Goal: Find specific page/section: Find specific page/section

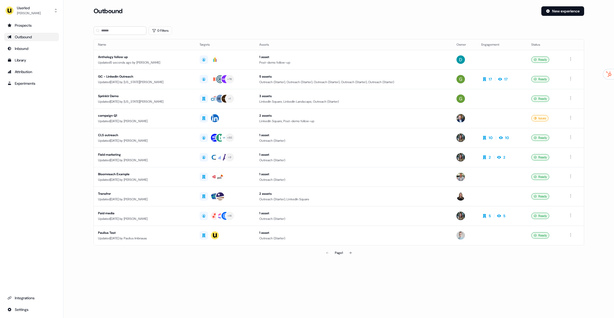
click at [146, 33] on div "0 Filters" at bounding box center [339, 30] width 491 height 8
click at [158, 29] on button "0 Filters" at bounding box center [161, 30] width 24 height 8
click at [169, 53] on html "For the best experience switch devices to a bigger screen. Go to [DOMAIN_NAME] …" at bounding box center [307, 159] width 614 height 318
click at [179, 75] on div "Owner" at bounding box center [192, 73] width 77 height 8
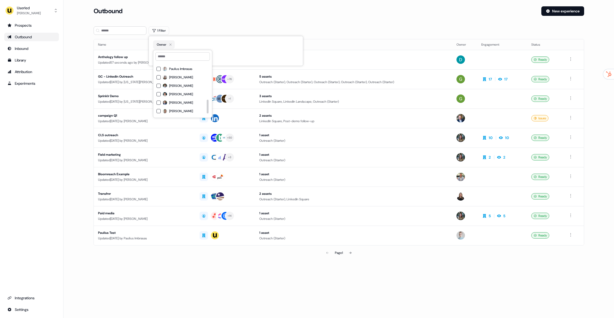
click at [188, 95] on span "[PERSON_NAME]" at bounding box center [181, 94] width 24 height 4
click at [186, 95] on span "[PERSON_NAME]" at bounding box center [181, 94] width 24 height 4
click at [183, 94] on span "[PERSON_NAME]" at bounding box center [181, 94] width 24 height 4
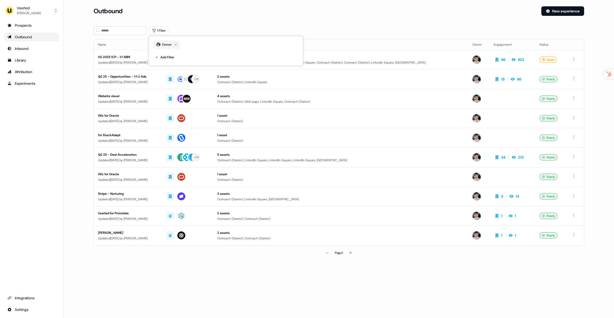
click at [217, 25] on section "Loading... Outbound New experience 1 Filter Name Targets Assets Owner Engagemen…" at bounding box center [338, 139] width 507 height 267
click at [137, 55] on div "H2 2025 ICP - 1:1 ABM" at bounding box center [128, 56] width 60 height 5
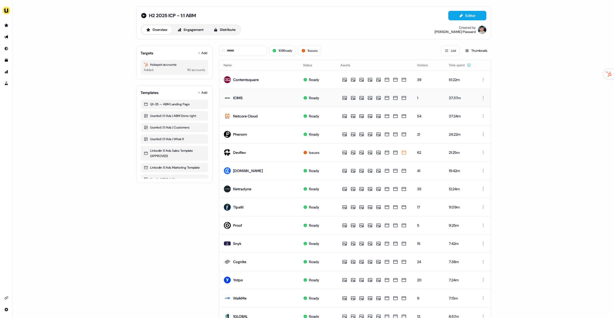
click at [236, 99] on div "ICIMS" at bounding box center [238, 97] width 10 height 5
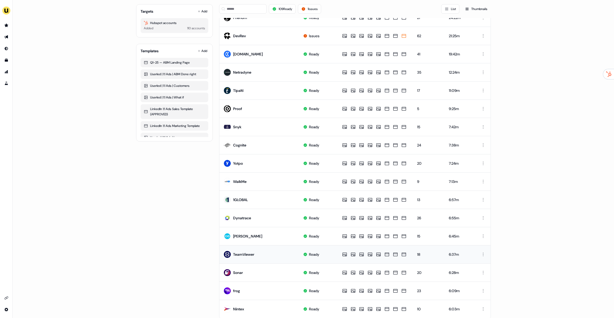
scroll to position [134, 0]
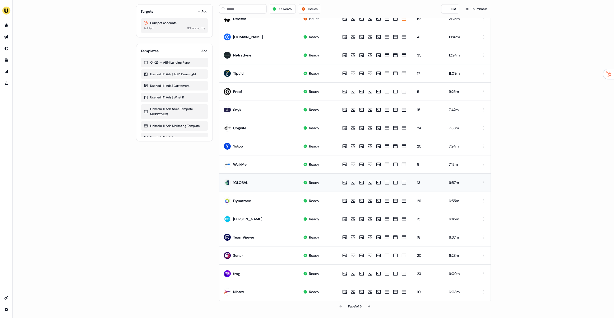
click at [248, 183] on td "1GLOBAL" at bounding box center [259, 183] width 80 height 18
click at [247, 174] on td "1GLOBAL" at bounding box center [259, 183] width 80 height 18
click at [246, 166] on td "WalkMe" at bounding box center [259, 164] width 80 height 18
click at [246, 180] on div "1GLOBAL" at bounding box center [240, 182] width 15 height 5
click at [247, 164] on td "WalkMe" at bounding box center [259, 164] width 80 height 18
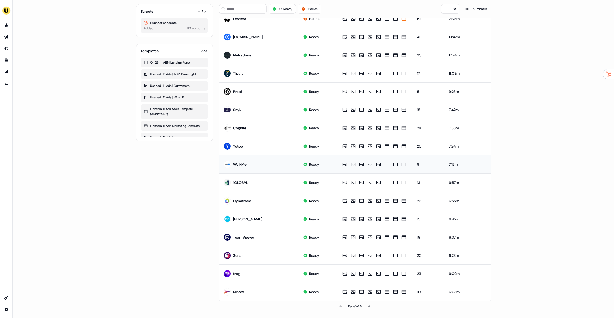
click at [246, 164] on div "WalkMe" at bounding box center [239, 164] width 13 height 5
click at [370, 307] on icon at bounding box center [368, 306] width 3 height 3
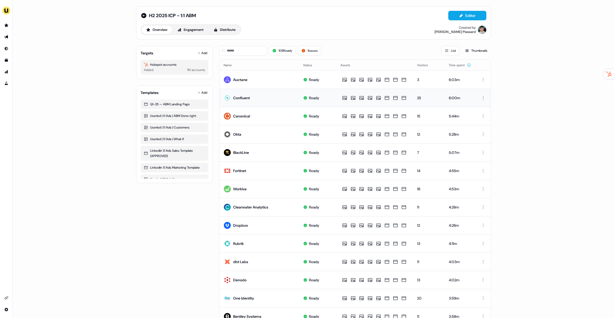
scroll to position [3, 0]
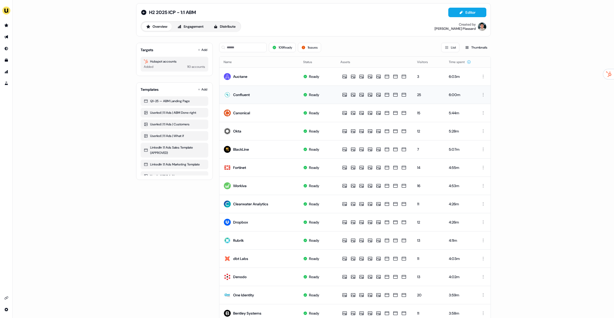
click at [245, 97] on div "Confluent" at bounding box center [241, 94] width 17 height 5
click at [258, 94] on td "Confluent" at bounding box center [259, 95] width 80 height 18
drag, startPoint x: 262, startPoint y: 111, endPoint x: 258, endPoint y: 94, distance: 16.7
click at [261, 107] on td "Canonical" at bounding box center [259, 113] width 80 height 18
click at [253, 77] on td "Auctane" at bounding box center [259, 76] width 80 height 18
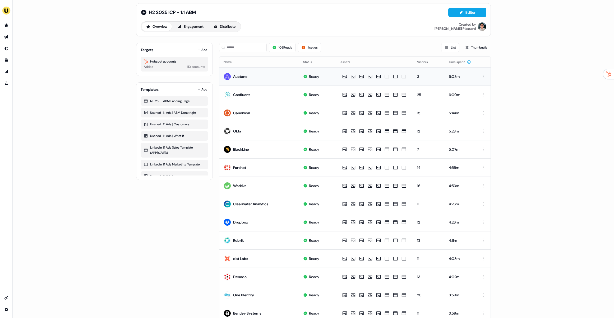
click at [249, 75] on td "Auctane" at bounding box center [259, 76] width 80 height 18
click at [254, 76] on td "Auctane" at bounding box center [259, 76] width 80 height 18
click at [248, 115] on div "Canonical" at bounding box center [241, 112] width 17 height 5
click at [249, 133] on td "Okta" at bounding box center [259, 131] width 80 height 18
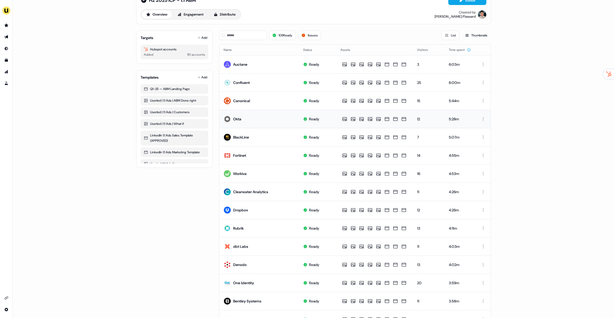
click at [242, 121] on td "Okta" at bounding box center [259, 119] width 80 height 18
click at [244, 140] on div "BlackLine" at bounding box center [236, 138] width 25 height 10
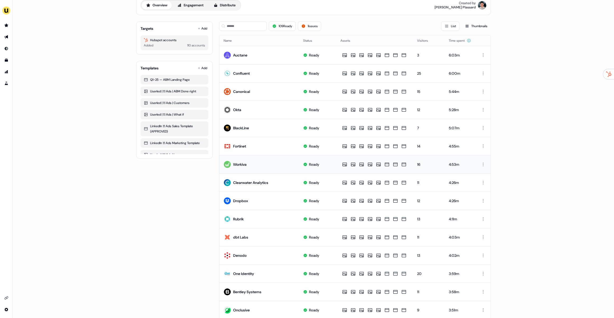
scroll to position [35, 0]
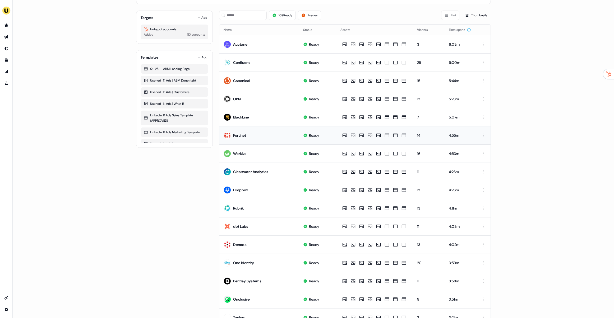
click at [250, 143] on td "Fortinet" at bounding box center [259, 135] width 80 height 18
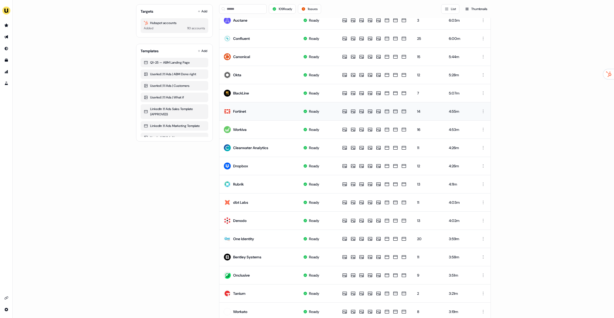
scroll to position [71, 0]
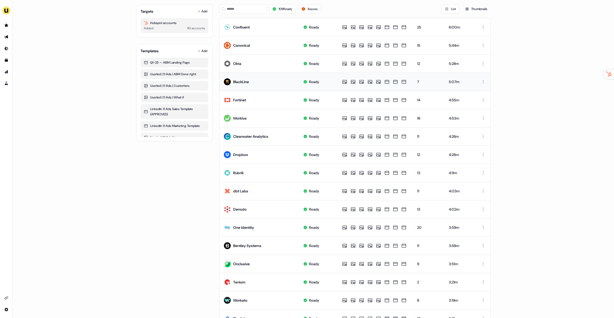
click at [232, 75] on td "BlackLine" at bounding box center [259, 82] width 80 height 18
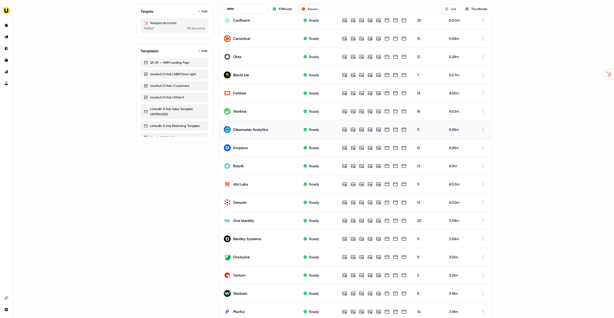
scroll to position [78, 0]
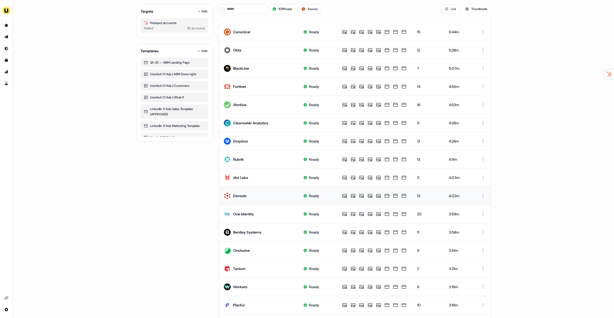
drag, startPoint x: 241, startPoint y: 196, endPoint x: 250, endPoint y: 198, distance: 9.6
click at [241, 196] on div "Denodo" at bounding box center [239, 195] width 13 height 5
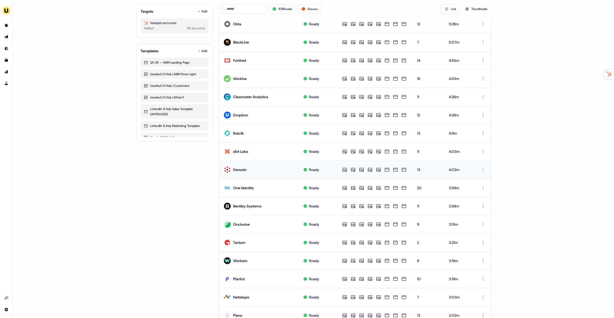
scroll to position [116, 0]
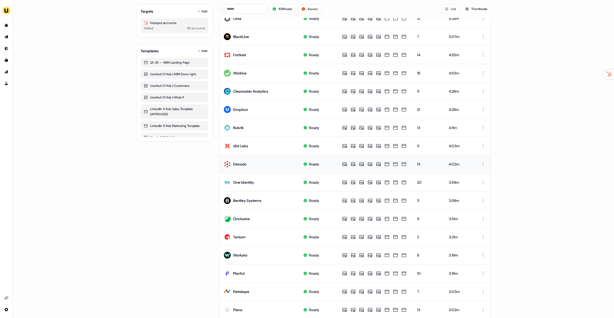
click at [247, 167] on td "Denodo" at bounding box center [259, 164] width 80 height 18
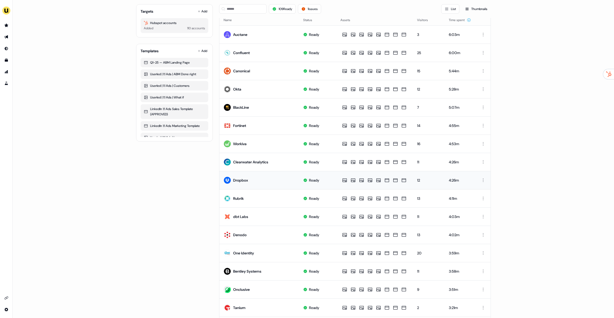
scroll to position [0, 0]
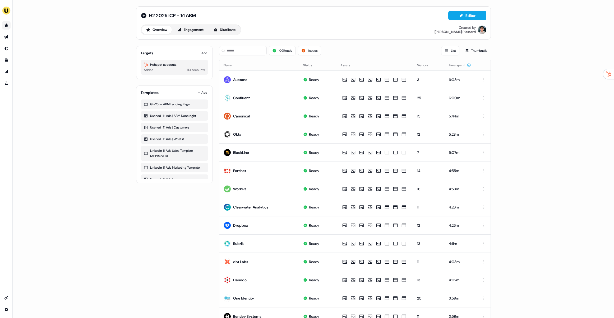
click at [8, 25] on link "Go to prospects" at bounding box center [6, 25] width 8 height 8
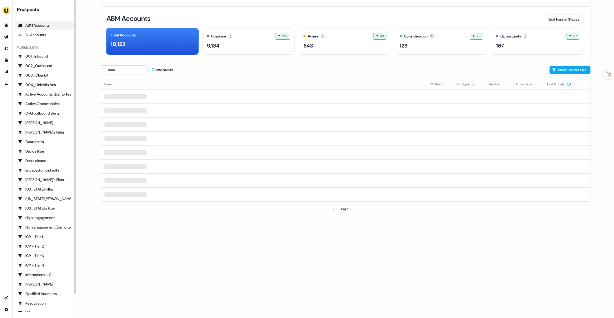
click at [2, 33] on li "side nav menu" at bounding box center [6, 37] width 12 height 8
click at [7, 38] on icon "Go to outbound experience" at bounding box center [6, 36] width 4 height 3
